Goal: Transaction & Acquisition: Purchase product/service

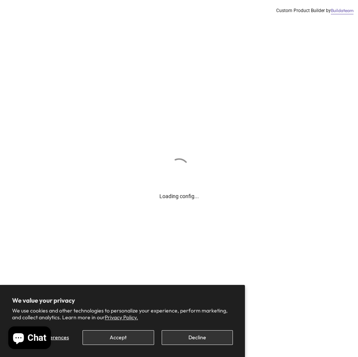
scroll to position [38, 0]
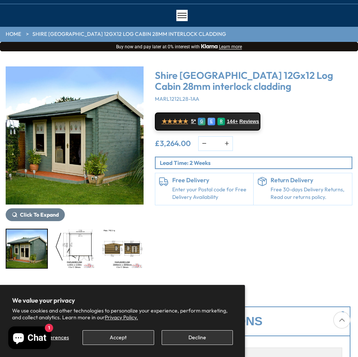
click at [105, 142] on img "1 / 18" at bounding box center [75, 135] width 138 height 138
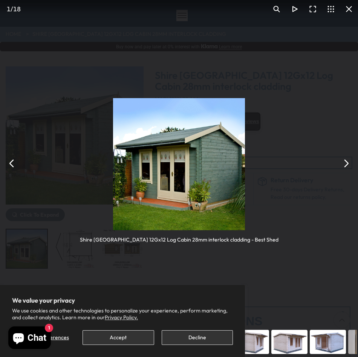
click at [346, 168] on button "You can close this modal content with the ESC key" at bounding box center [346, 163] width 18 height 18
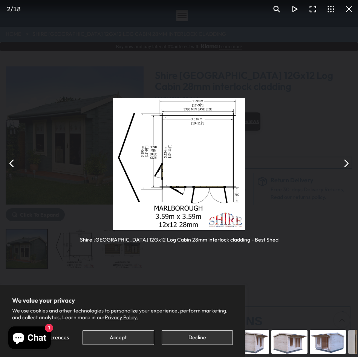
click at [346, 168] on button "You can close this modal content with the ESC key" at bounding box center [346, 163] width 18 height 18
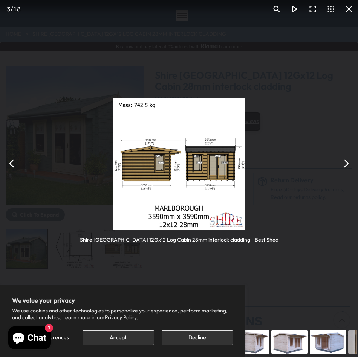
click at [346, 168] on button "You can close this modal content with the ESC key" at bounding box center [346, 163] width 18 height 18
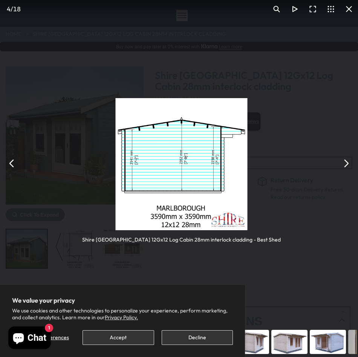
click at [346, 168] on button "You can close this modal content with the ESC key" at bounding box center [346, 163] width 18 height 18
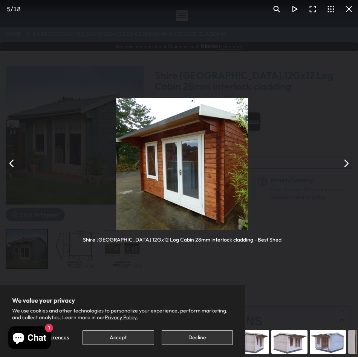
click at [346, 168] on button "You can close this modal content with the ESC key" at bounding box center [346, 163] width 18 height 18
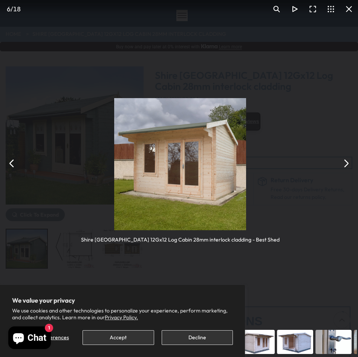
click at [346, 168] on button "You can close this modal content with the ESC key" at bounding box center [346, 163] width 18 height 18
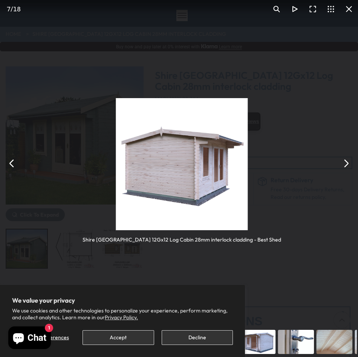
click at [346, 168] on button "You can close this modal content with the ESC key" at bounding box center [346, 163] width 18 height 18
